Goal: Transaction & Acquisition: Book appointment/travel/reservation

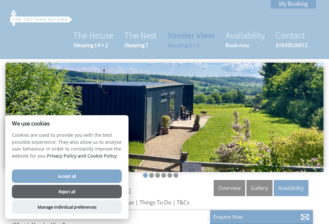
click at [91, 174] on button "Accept all" at bounding box center [67, 176] width 110 height 13
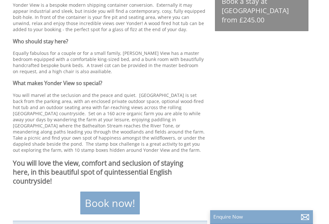
scroll to position [231, 0]
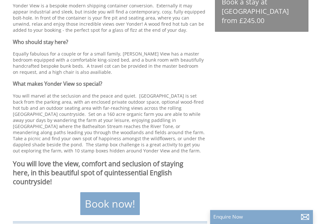
click at [124, 203] on link "Book now!" at bounding box center [109, 204] width 59 height 23
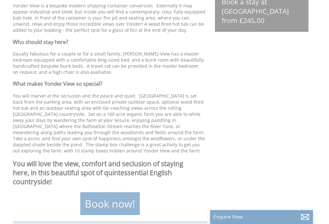
scroll to position [232, 0]
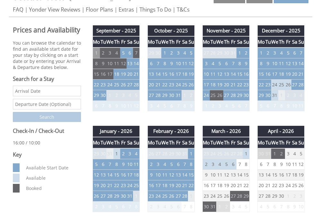
scroll to position [193, 0]
click at [275, 82] on td "24" at bounding box center [274, 85] width 7 height 11
click at [277, 83] on td "24" at bounding box center [274, 85] width 7 height 11
click at [276, 82] on td "24" at bounding box center [274, 85] width 7 height 11
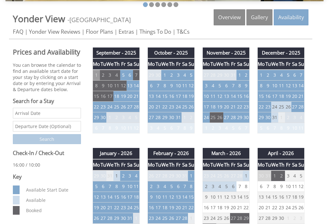
scroll to position [171, 0]
click at [276, 107] on td "24" at bounding box center [274, 107] width 7 height 11
click at [291, 105] on td "26" at bounding box center [288, 107] width 6 height 11
click at [283, 107] on td "25" at bounding box center [281, 107] width 6 height 11
click at [278, 106] on td "24" at bounding box center [274, 107] width 7 height 11
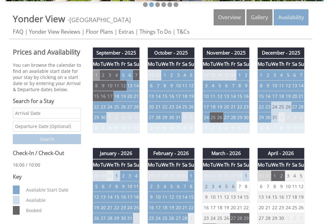
click at [269, 108] on td "23" at bounding box center [268, 107] width 6 height 11
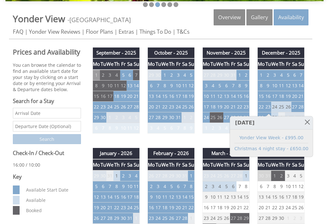
click at [285, 148] on link "Christmas 4 night stay - £650.00" at bounding box center [271, 148] width 74 height 7
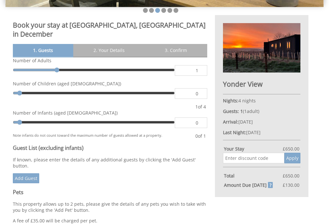
scroll to position [165, 0]
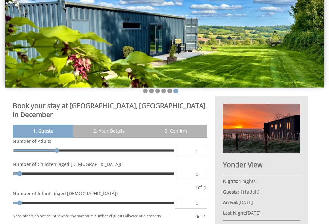
scroll to position [10, 0]
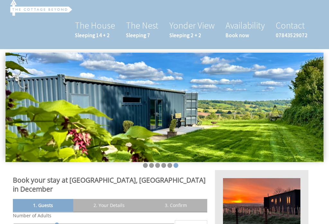
scroll to position [181, 0]
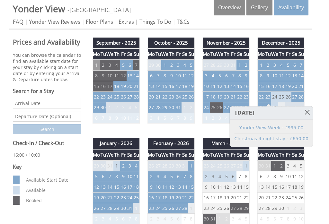
scroll to position [171, 0]
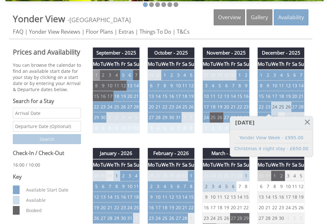
click at [303, 120] on link at bounding box center [307, 122] width 11 height 11
click at [303, 122] on link at bounding box center [307, 122] width 11 height 11
click at [300, 116] on td "4" at bounding box center [301, 117] width 6 height 11
click at [306, 124] on link at bounding box center [307, 122] width 11 height 11
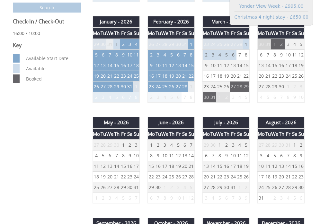
scroll to position [302, 0]
click at [123, 145] on td "1" at bounding box center [123, 145] width 6 height 11
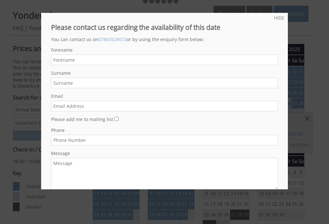
scroll to position [174, 0]
click at [280, 18] on link "HIDE" at bounding box center [279, 18] width 10 height 6
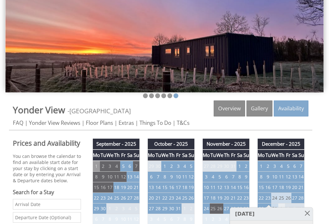
scroll to position [74, 0]
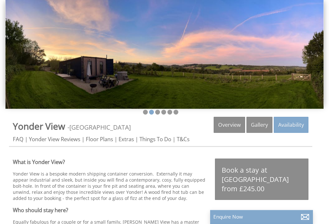
scroll to position [63, 0]
